Goal: Information Seeking & Learning: Learn about a topic

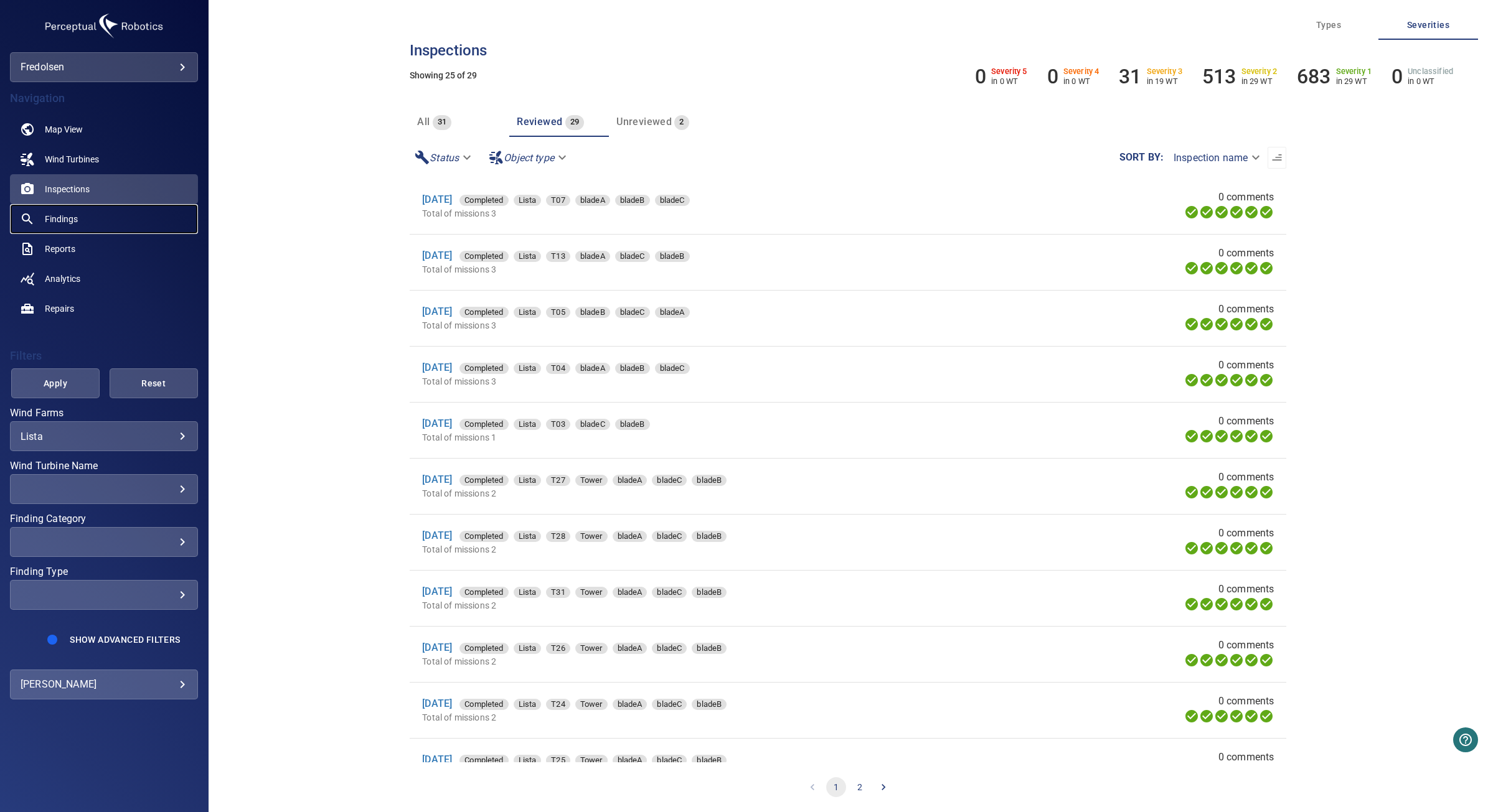
click at [81, 222] on link "Findings" at bounding box center [104, 219] width 188 height 30
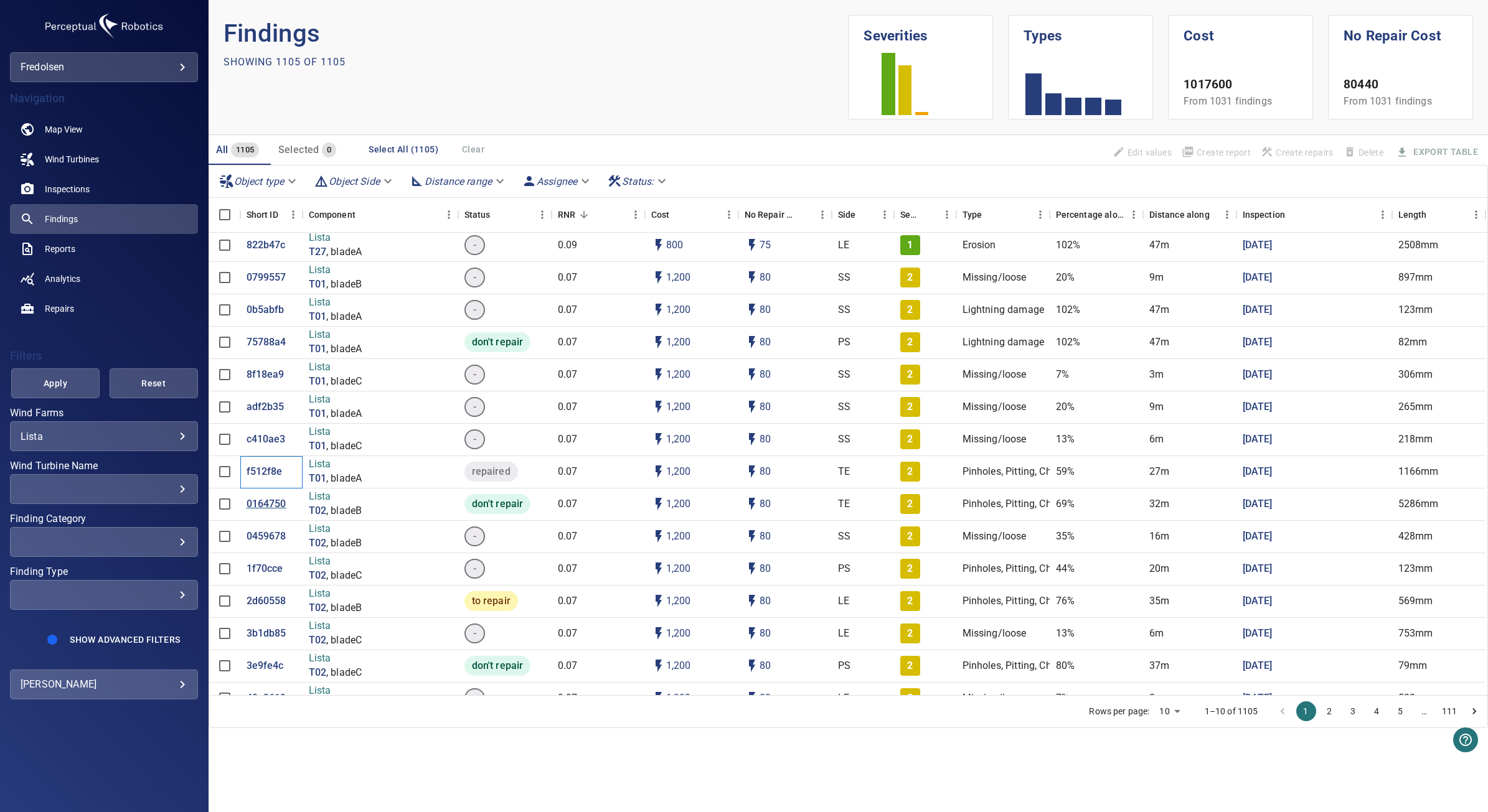
scroll to position [1867, 0]
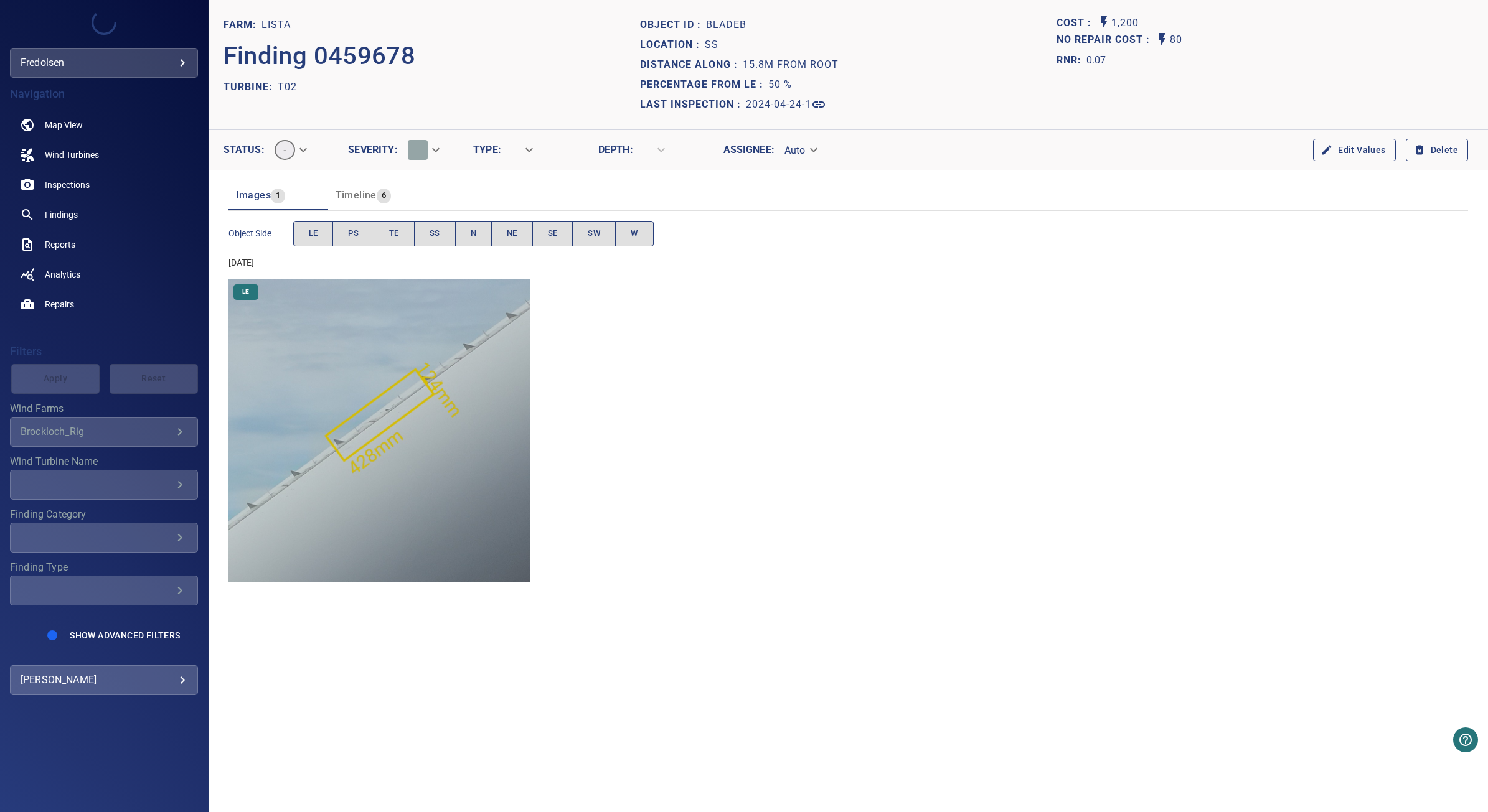
click at [464, 470] on img "Lista/T02/2024-04-24-1/2024-04-24-1/image60wp64.jpg" at bounding box center [379, 430] width 302 height 302
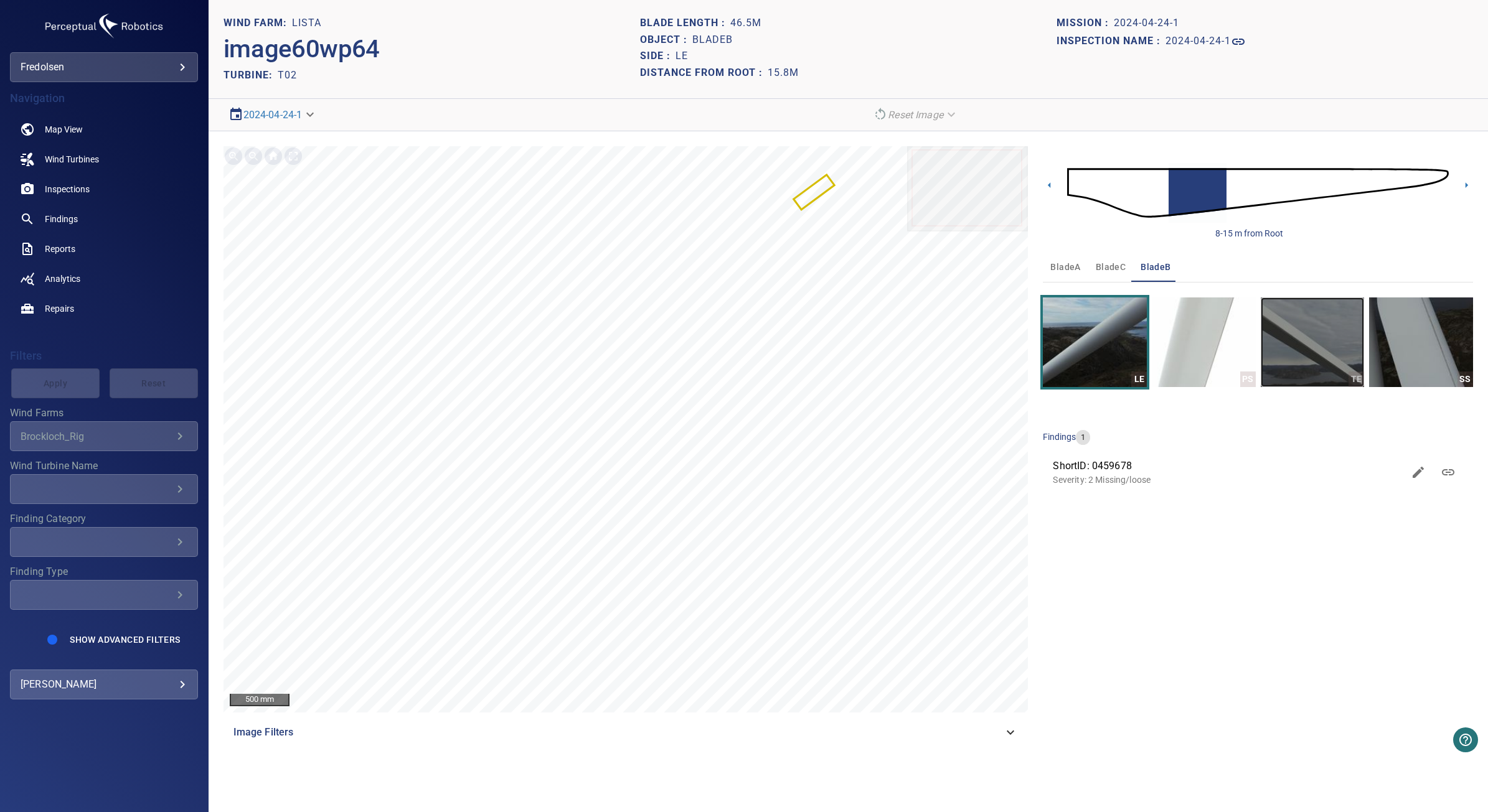
click at [1335, 353] on img "button" at bounding box center [1312, 342] width 104 height 90
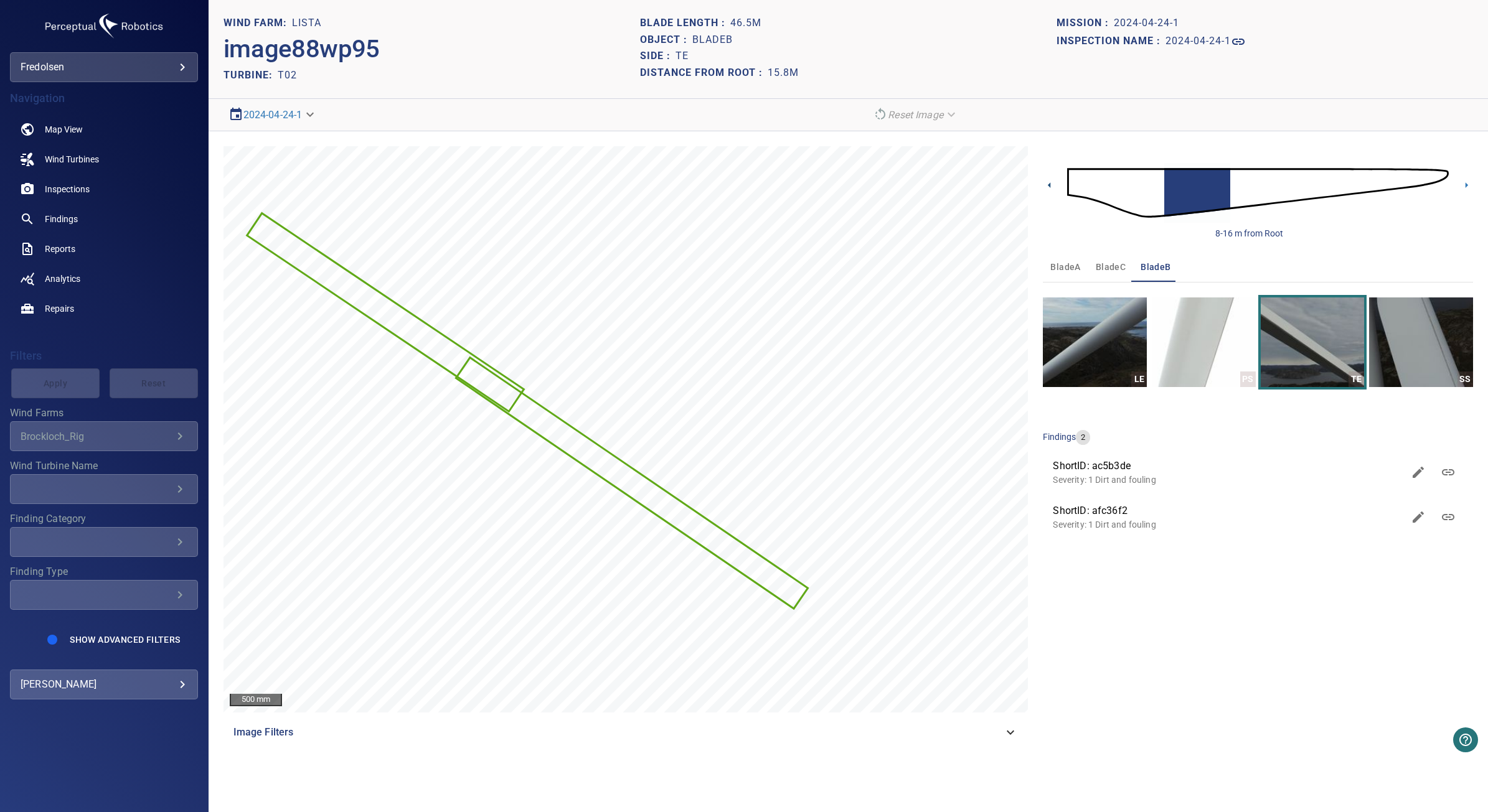
click at [1047, 182] on icon at bounding box center [1050, 185] width 13 height 13
